Goal: Task Accomplishment & Management: Manage account settings

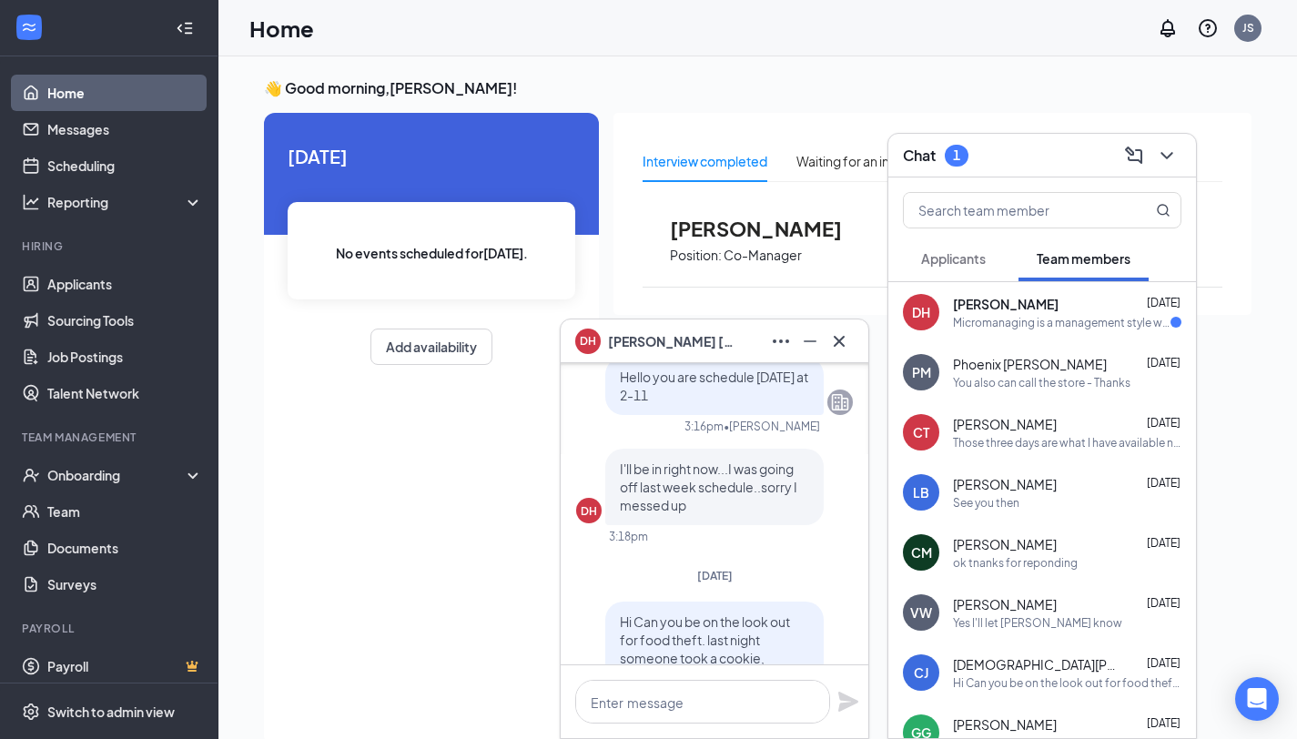
scroll to position [-1969, 0]
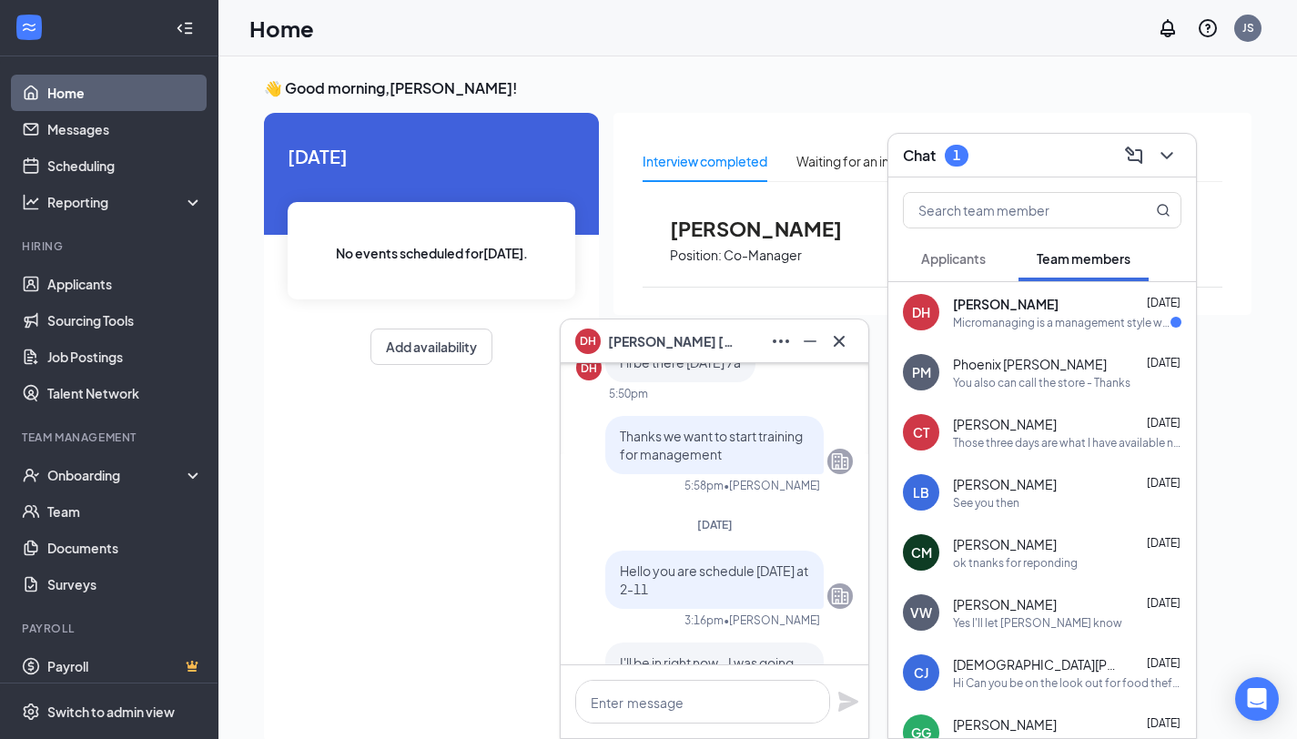
click at [842, 330] on icon "Cross" at bounding box center [839, 341] width 22 height 22
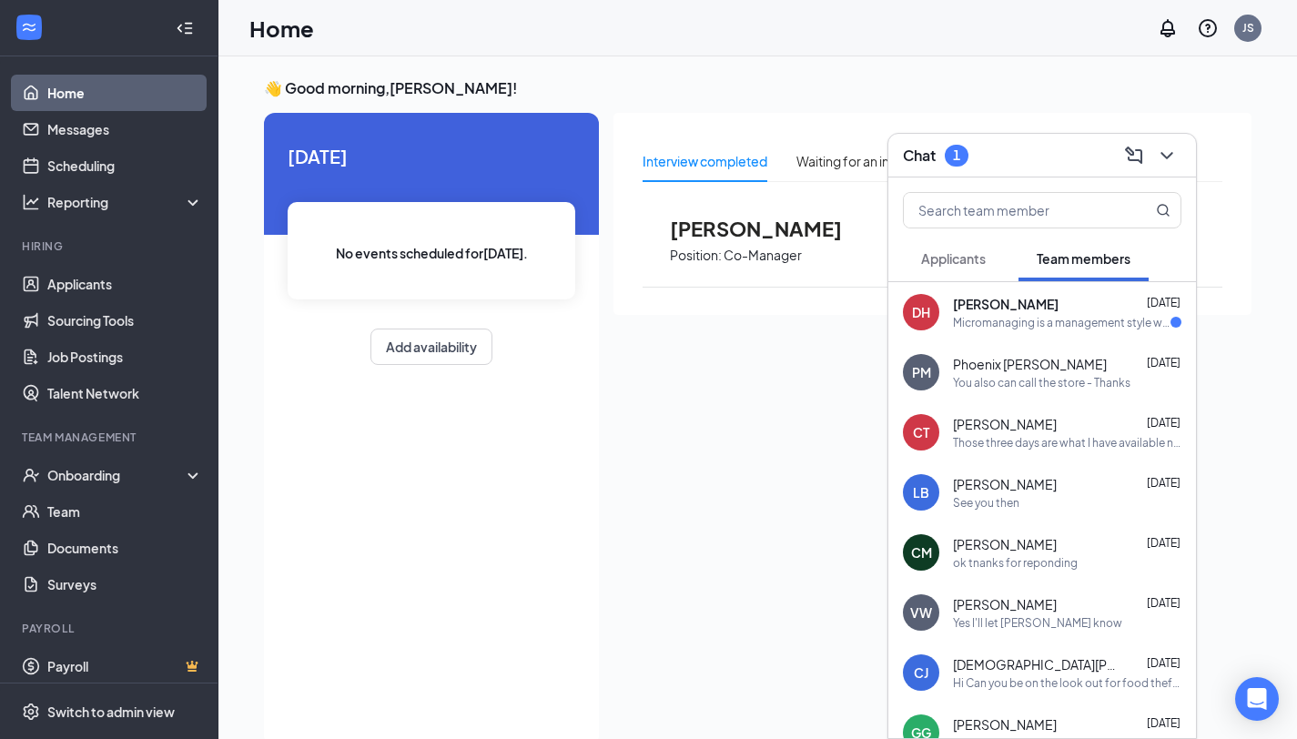
drag, startPoint x: 862, startPoint y: 656, endPoint x: 1005, endPoint y: 327, distance: 359.1
click at [1005, 327] on div "Micromanaging is a management style where a leader provides excessive supervisi…" at bounding box center [1062, 322] width 218 height 15
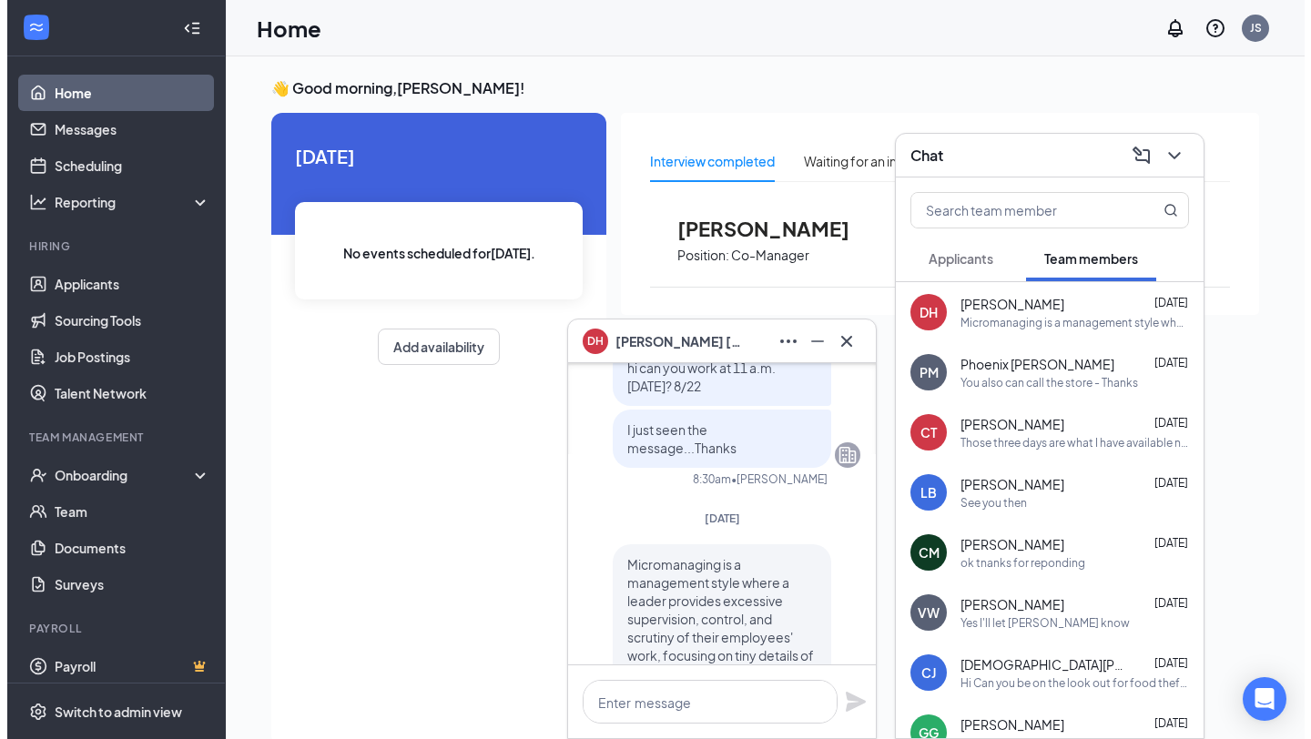
scroll to position [-51, 0]
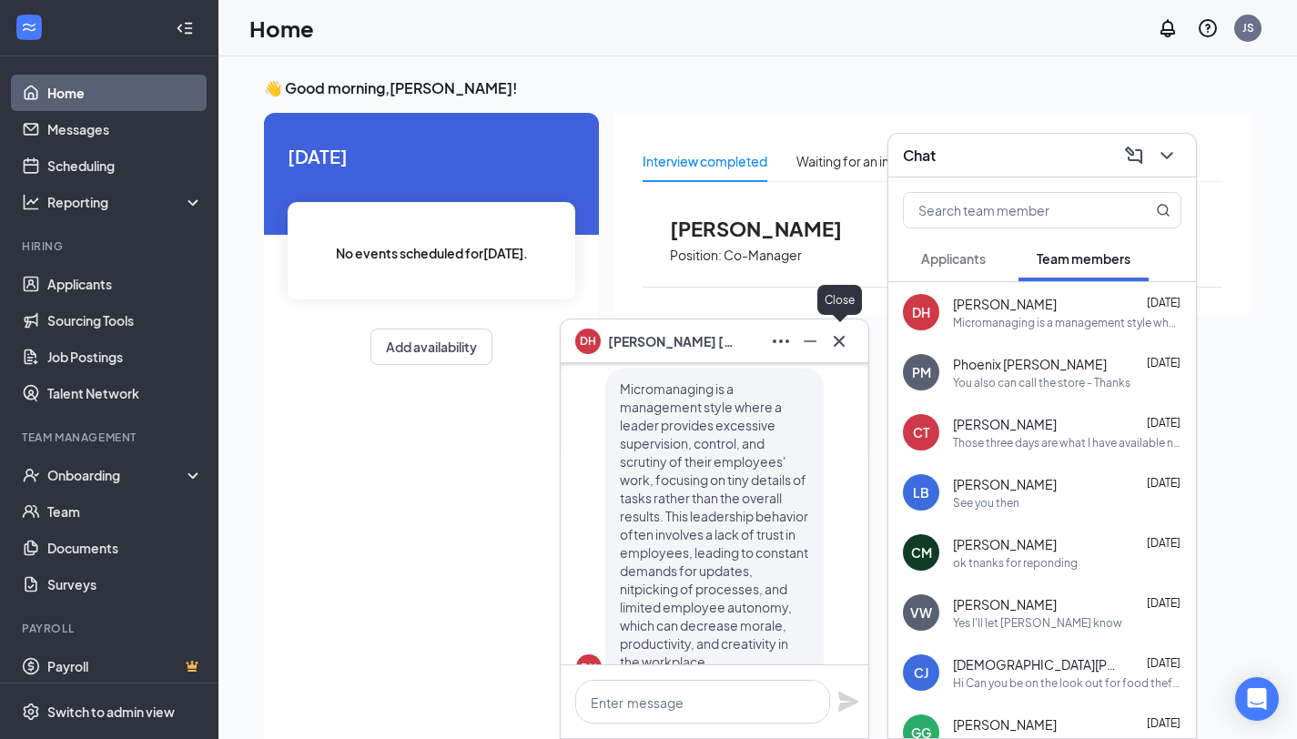
click at [842, 339] on icon "Cross" at bounding box center [839, 340] width 11 height 11
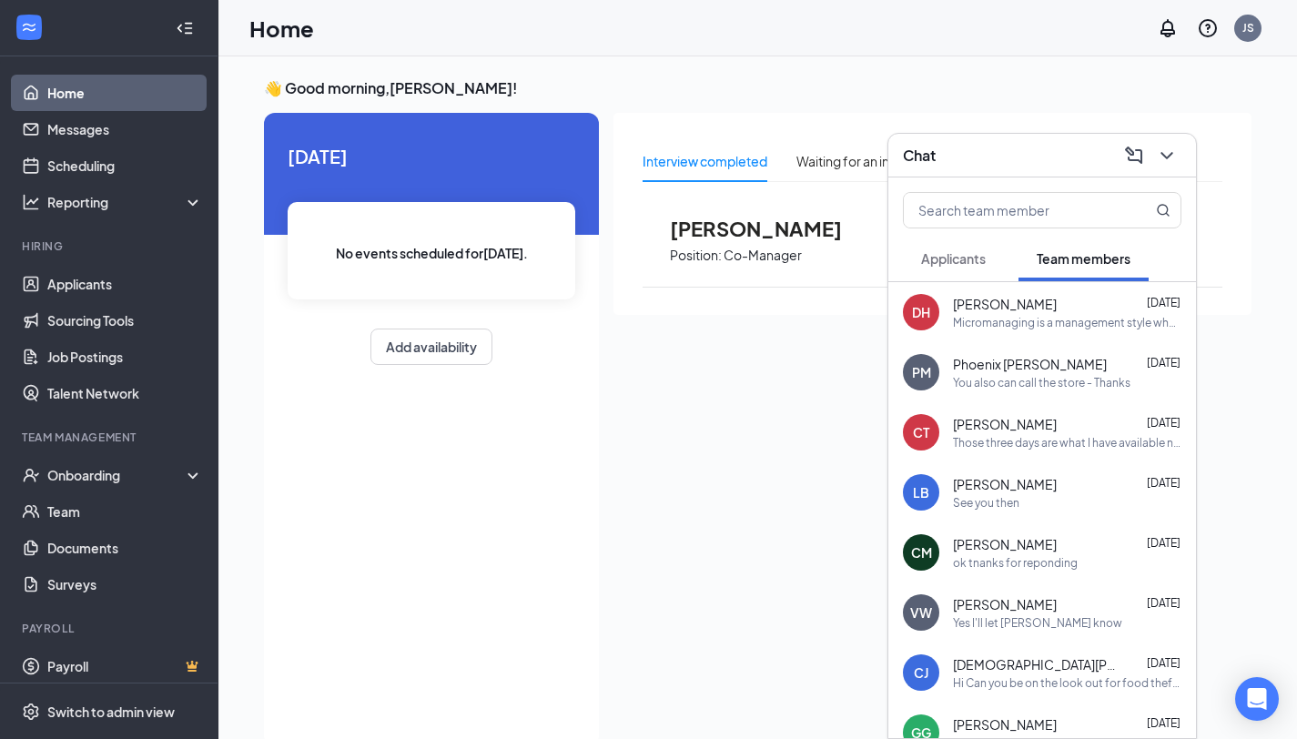
click at [750, 255] on p "Co-Manager" at bounding box center [763, 255] width 78 height 17
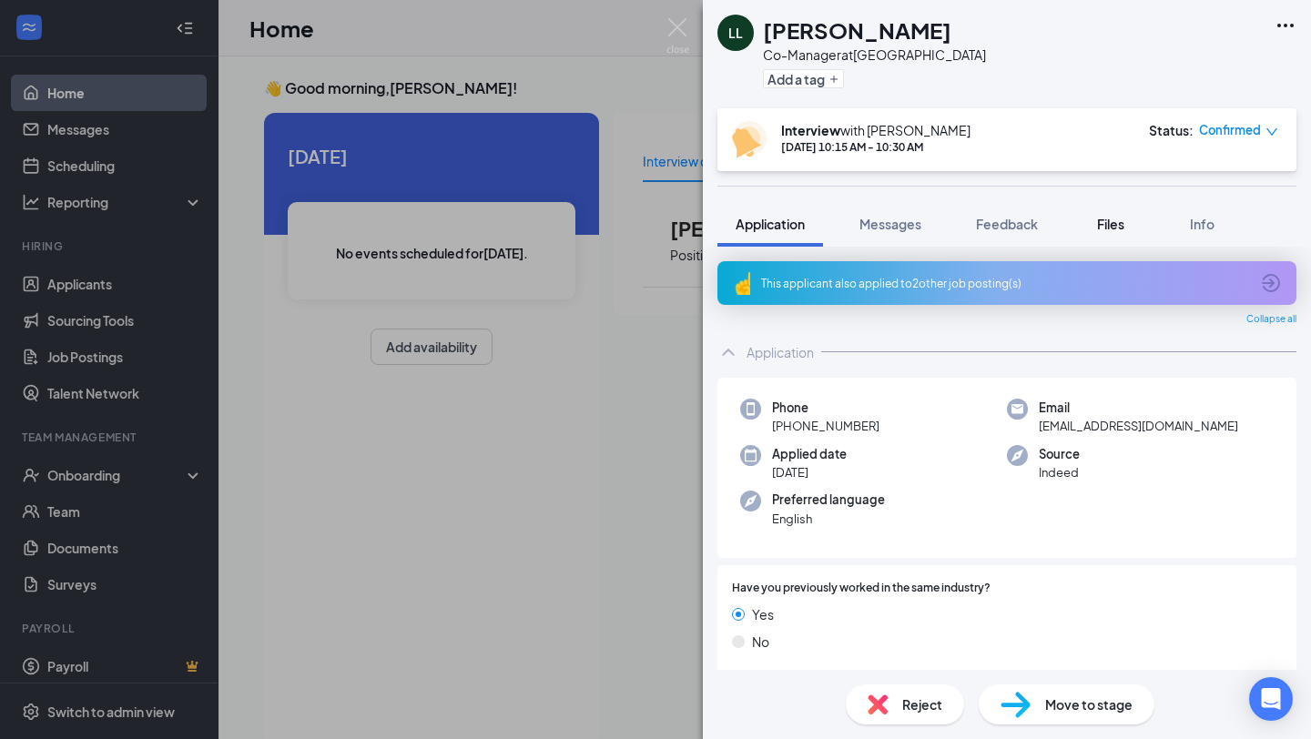
drag, startPoint x: 1005, startPoint y: 327, endPoint x: 1113, endPoint y: 218, distance: 153.8
click at [1113, 218] on span "Files" at bounding box center [1110, 224] width 27 height 16
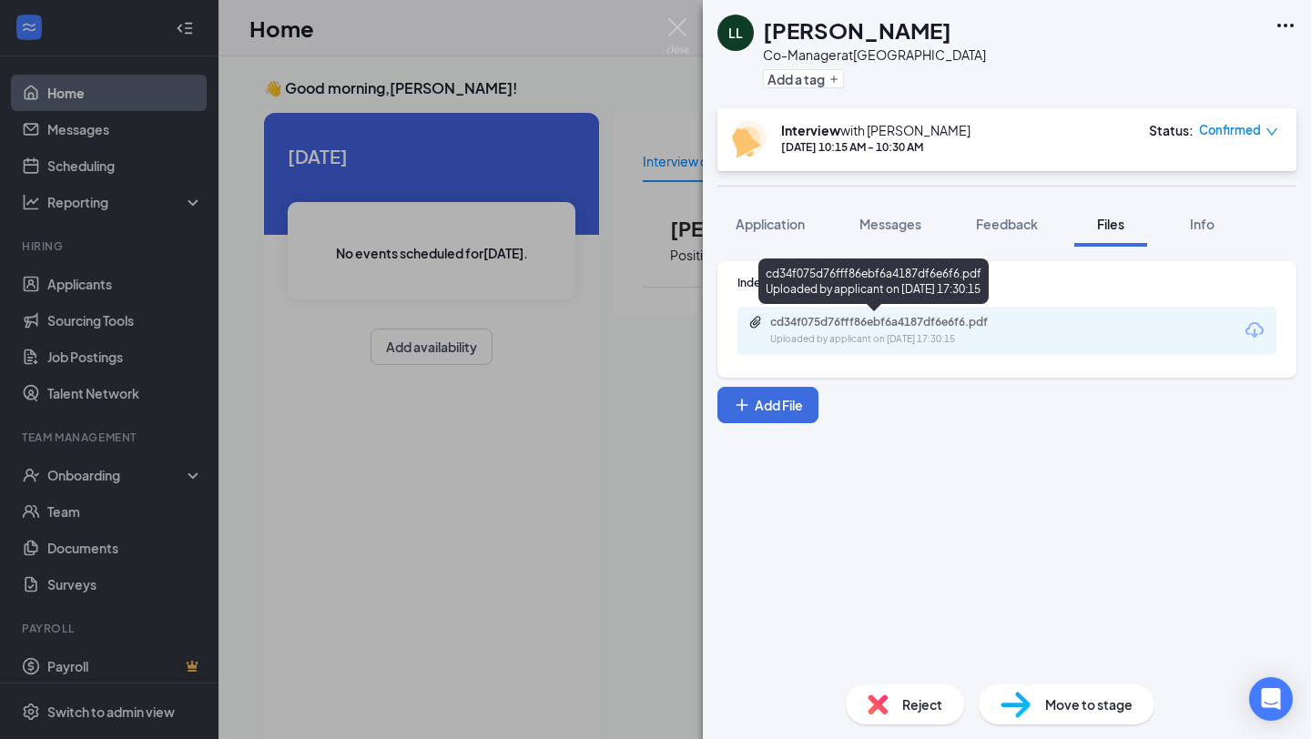
click at [884, 319] on div "cd34f075d76fff86ebf6a4187df6e6f6.pdf" at bounding box center [897, 322] width 255 height 15
